Goal: Transaction & Acquisition: Purchase product/service

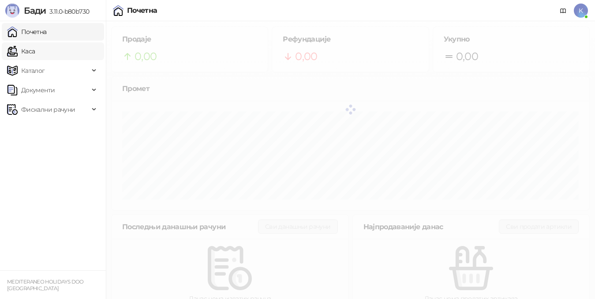
click at [35, 52] on link "Каса" at bounding box center [21, 51] width 28 height 18
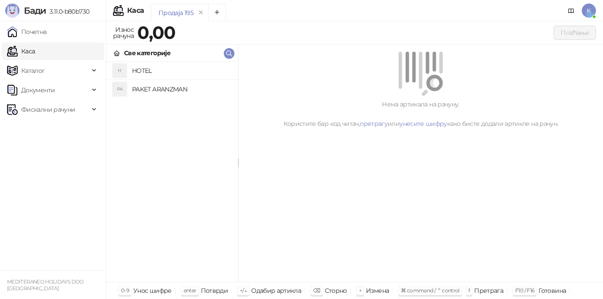
drag, startPoint x: 142, startPoint y: 89, endPoint x: 152, endPoint y: 91, distance: 10.0
click at [143, 89] on h4 "PAKET ARANZMAN" at bounding box center [181, 89] width 99 height 14
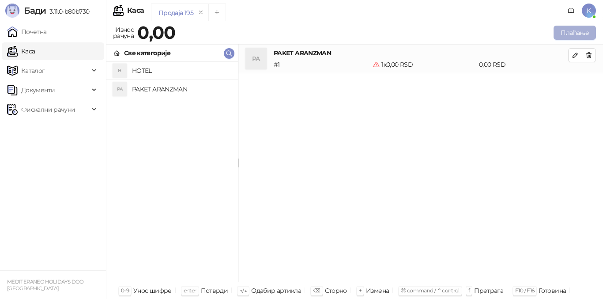
click at [572, 28] on button "Плаћање" at bounding box center [574, 33] width 42 height 14
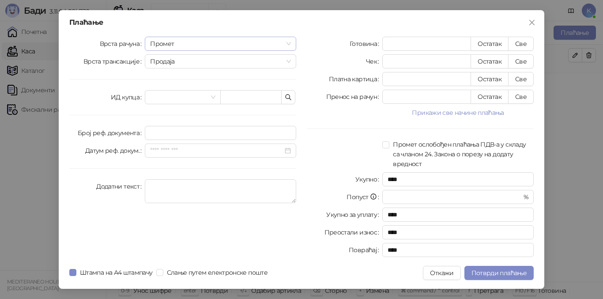
click at [167, 40] on span "Промет" at bounding box center [220, 43] width 141 height 13
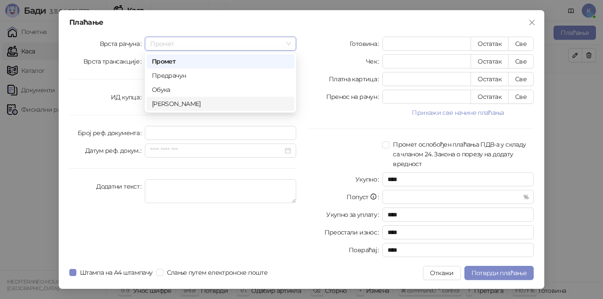
click at [167, 106] on div "[PERSON_NAME]" at bounding box center [220, 104] width 137 height 10
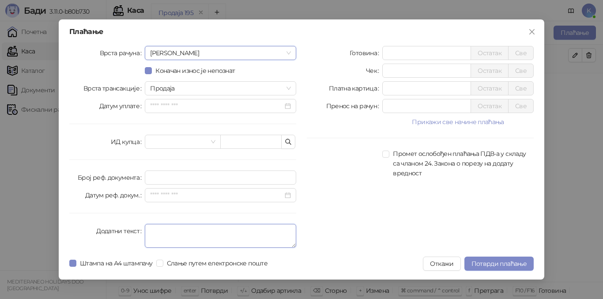
click at [160, 231] on textarea "Додатни текст" at bounding box center [220, 236] width 151 height 24
type textarea "*********"
drag, startPoint x: 396, startPoint y: 68, endPoint x: 371, endPoint y: 64, distance: 24.7
click at [371, 64] on div "Чек * Остатак Све" at bounding box center [420, 71] width 227 height 14
type input "*****"
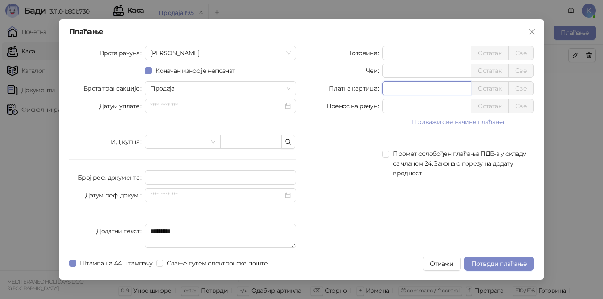
drag, startPoint x: 393, startPoint y: 88, endPoint x: 364, endPoint y: 85, distance: 28.4
click at [364, 85] on div "Платна картица * Остатак Све" at bounding box center [420, 88] width 227 height 14
type input "******"
click at [493, 262] on span "Потврди плаћање" at bounding box center [498, 263] width 55 height 8
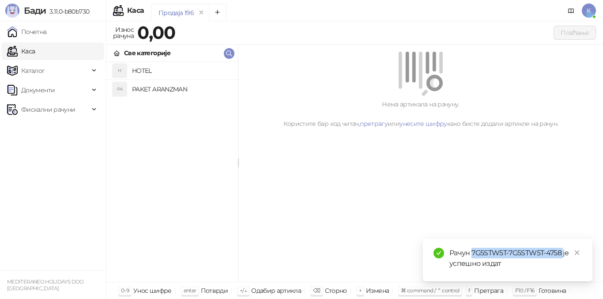
drag, startPoint x: 472, startPoint y: 251, endPoint x: 540, endPoint y: 249, distance: 67.1
click at [562, 254] on div "Рачун 7G5STW5T-7G5STW5T-4758 је успешно издат" at bounding box center [515, 257] width 132 height 21
copy div "7G5STW5T-7G5STW5T-4758"
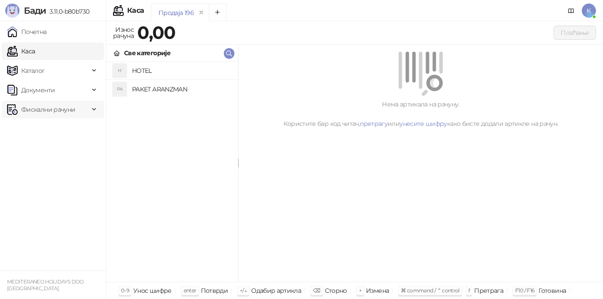
click at [46, 107] on span "Фискални рачуни" at bounding box center [48, 110] width 54 height 18
click at [45, 133] on link "Издати рачуни" at bounding box center [40, 129] width 59 height 18
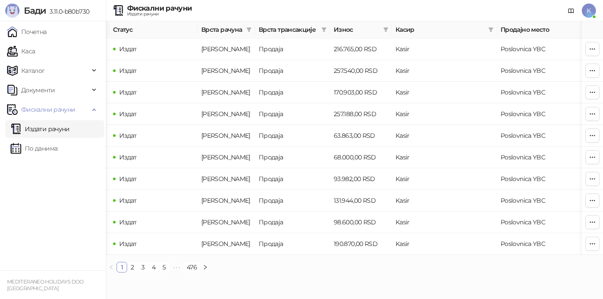
scroll to position [0, 286]
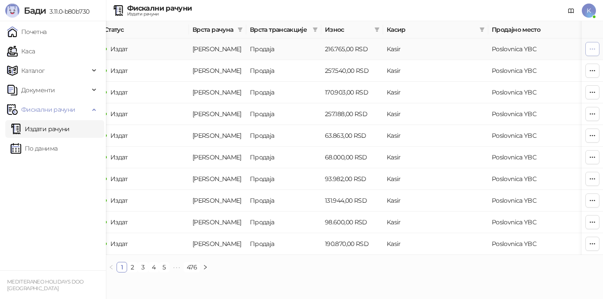
click at [593, 52] on icon "button" at bounding box center [592, 48] width 7 height 7
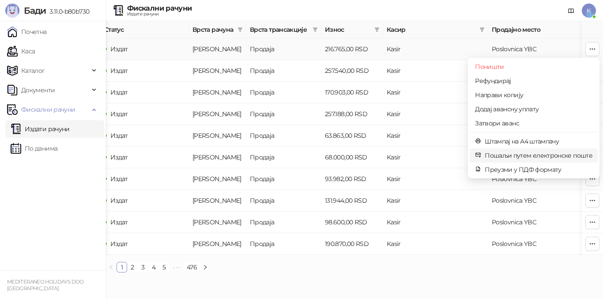
click at [506, 154] on span "Пошаљи путем електронске поште" at bounding box center [538, 155] width 108 height 10
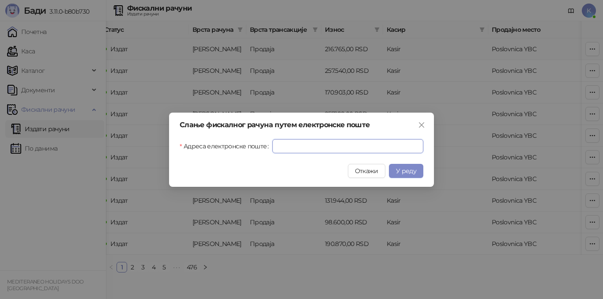
click at [349, 148] on input "Адреса електронске поште" at bounding box center [347, 146] width 151 height 14
paste input "**********"
type input "**********"
click at [401, 171] on span "У реду" at bounding box center [406, 171] width 20 height 8
